Goal: Task Accomplishment & Management: Complete application form

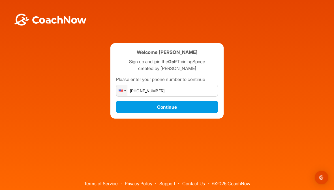
click at [179, 113] on button "Continue" at bounding box center [167, 107] width 102 height 12
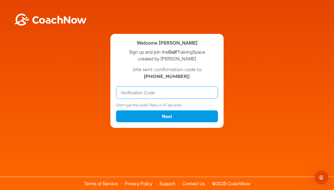
click at [160, 99] on input "text" at bounding box center [167, 93] width 102 height 12
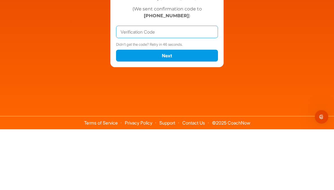
click at [138, 87] on input "text" at bounding box center [167, 93] width 102 height 12
type input "729549"
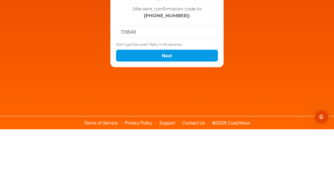
click at [167, 111] on button "Next" at bounding box center [167, 117] width 102 height 12
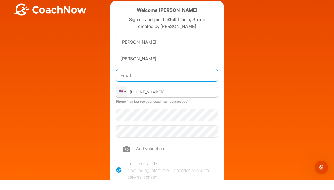
click at [153, 80] on input "text" at bounding box center [167, 86] width 102 height 12
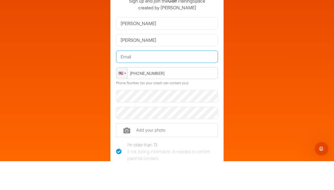
type input "[EMAIL_ADDRESS][DOMAIN_NAME]"
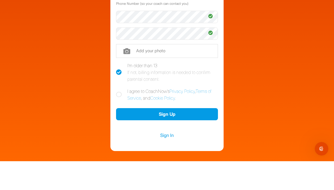
scroll to position [79, 0]
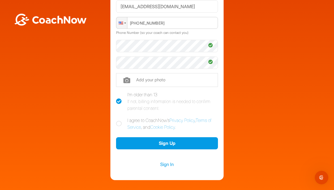
click at [172, 138] on button "Sign Up" at bounding box center [167, 144] width 102 height 12
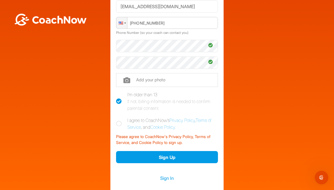
click at [119, 121] on icon at bounding box center [119, 124] width 6 height 6
click at [119, 117] on input "I agree to CoachNow's Privacy Policy , Terms of Service , and Cookie Policy ." at bounding box center [118, 119] width 4 height 4
checkbox input "true"
click at [185, 151] on button "Sign Up" at bounding box center [167, 157] width 102 height 12
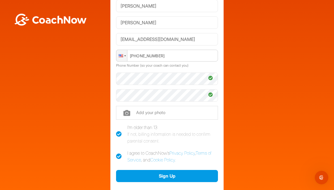
scroll to position [41, 0]
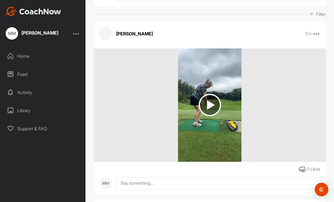
scroll to position [85, 0]
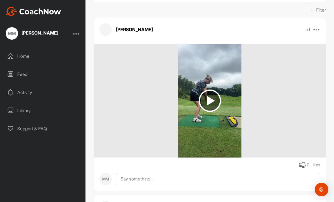
click at [211, 99] on img at bounding box center [210, 100] width 22 height 22
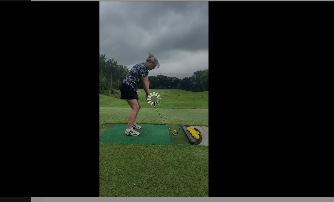
click at [159, 77] on div at bounding box center [167, 101] width 239 height 130
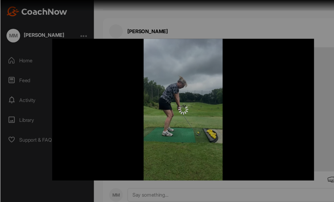
scroll to position [2, 0]
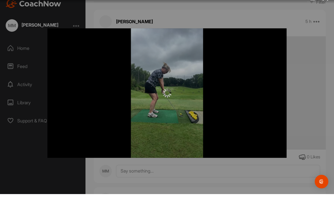
click at [325, 8] on div at bounding box center [167, 101] width 334 height 202
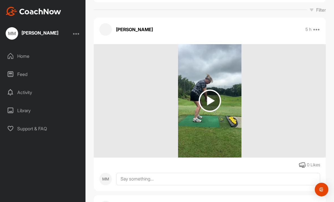
click at [207, 94] on img at bounding box center [210, 100] width 22 height 22
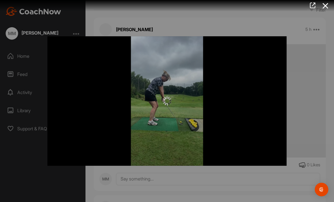
click at [327, 7] on icon at bounding box center [325, 6] width 13 height 10
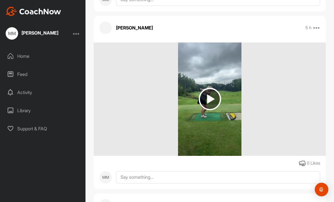
scroll to position [265, 0]
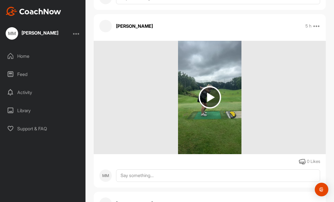
click at [211, 86] on img at bounding box center [210, 97] width 22 height 22
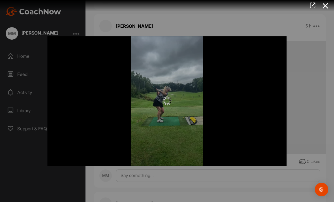
click at [327, 8] on icon at bounding box center [325, 6] width 13 height 10
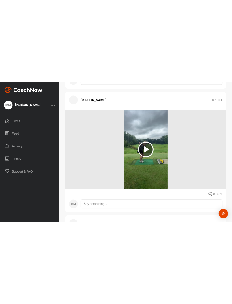
scroll to position [0, 0]
